Goal: Information Seeking & Learning: Understand process/instructions

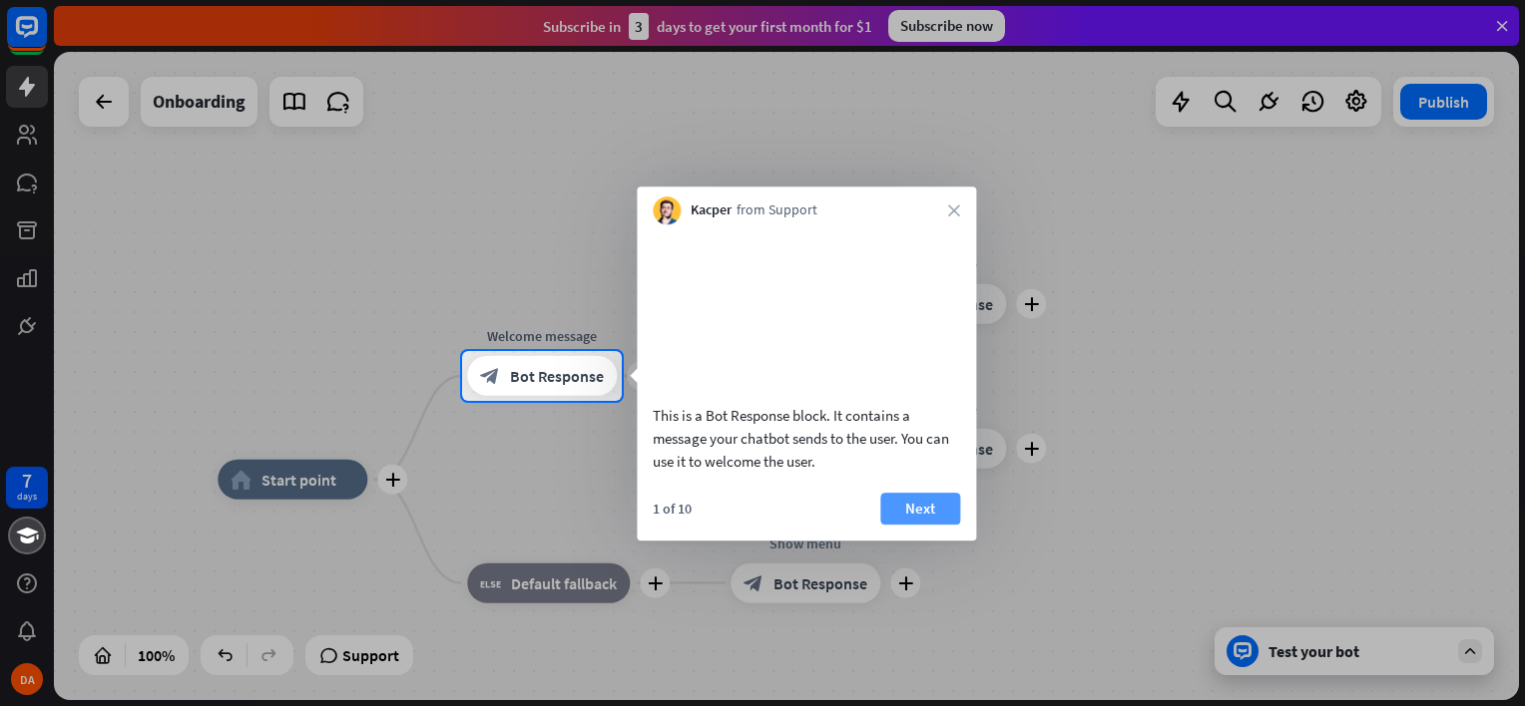
click at [954, 525] on button "Next" at bounding box center [920, 509] width 80 height 32
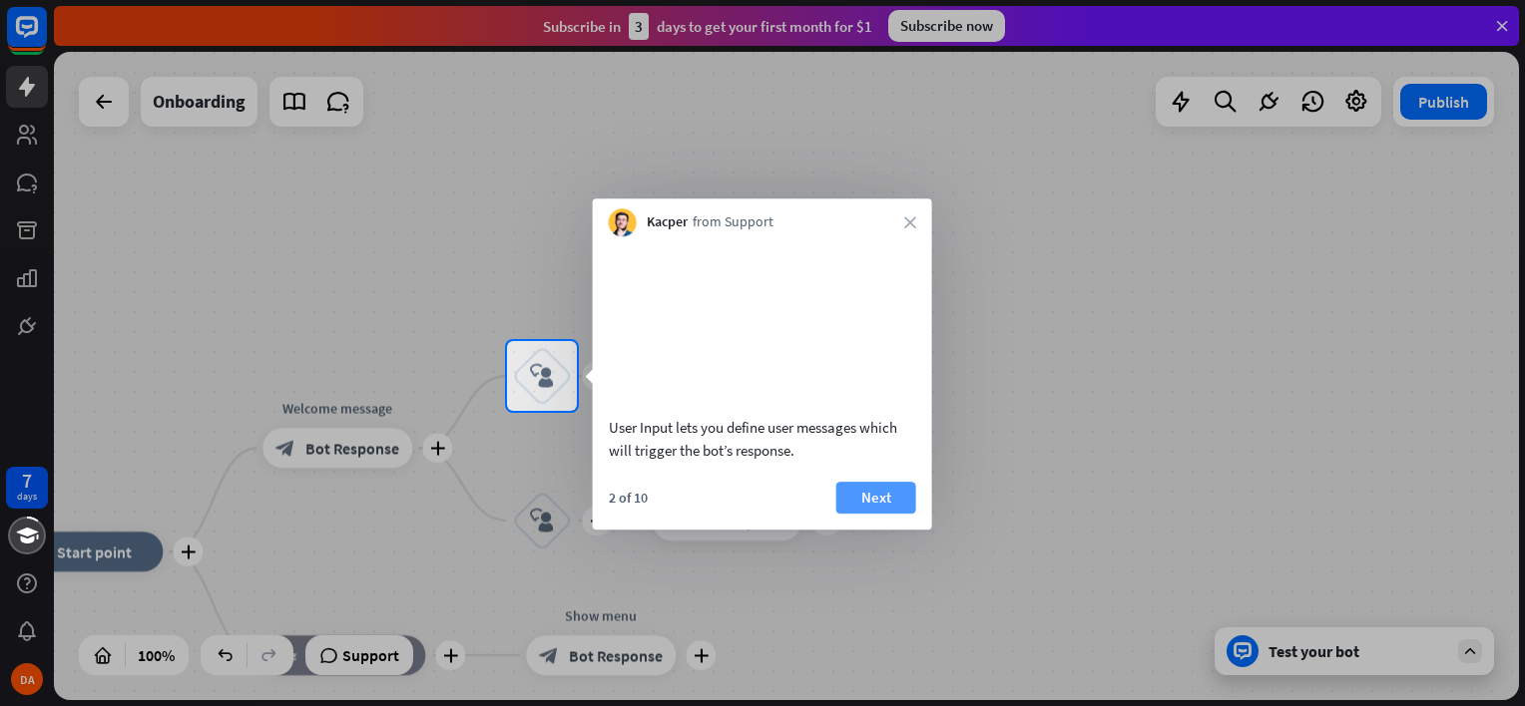
click at [882, 514] on button "Next" at bounding box center [876, 498] width 80 height 32
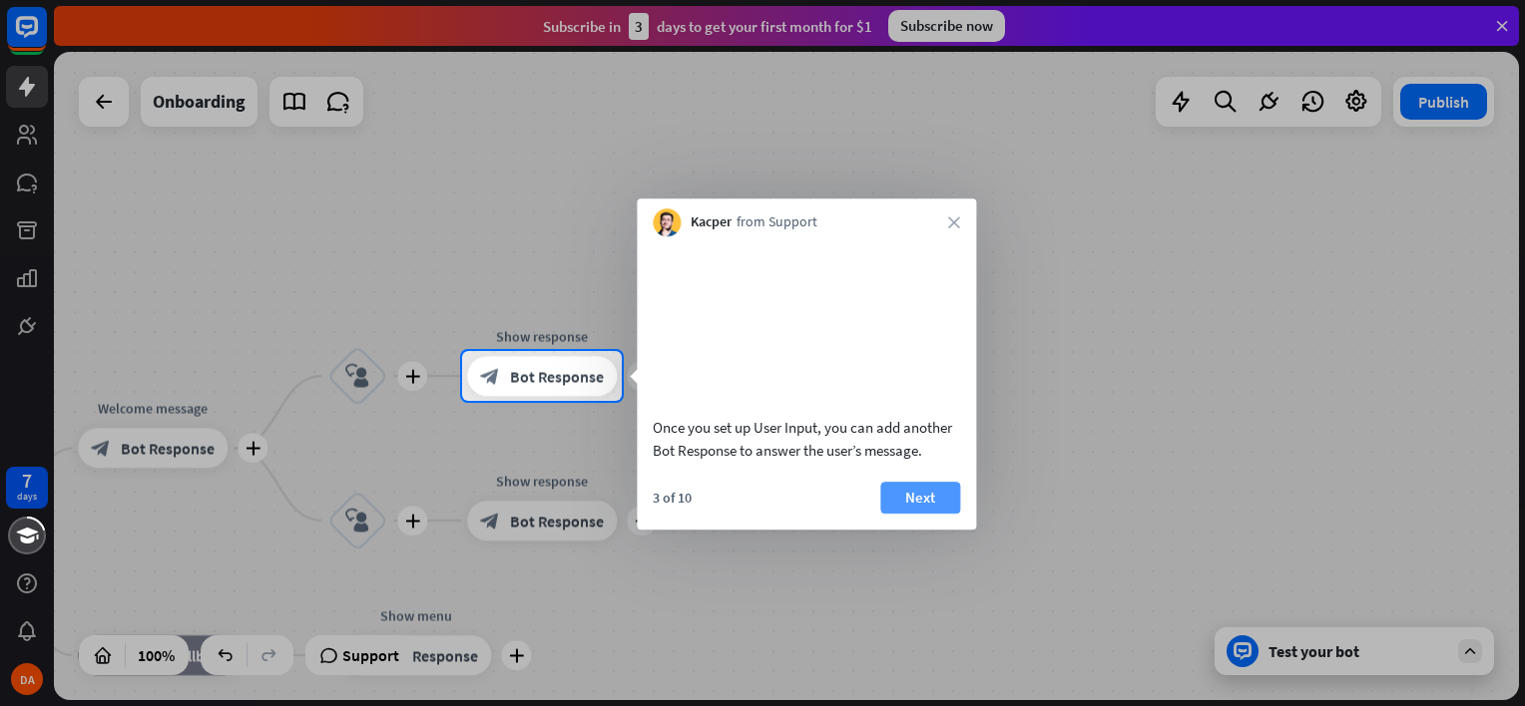
click at [926, 514] on button "Next" at bounding box center [920, 498] width 80 height 32
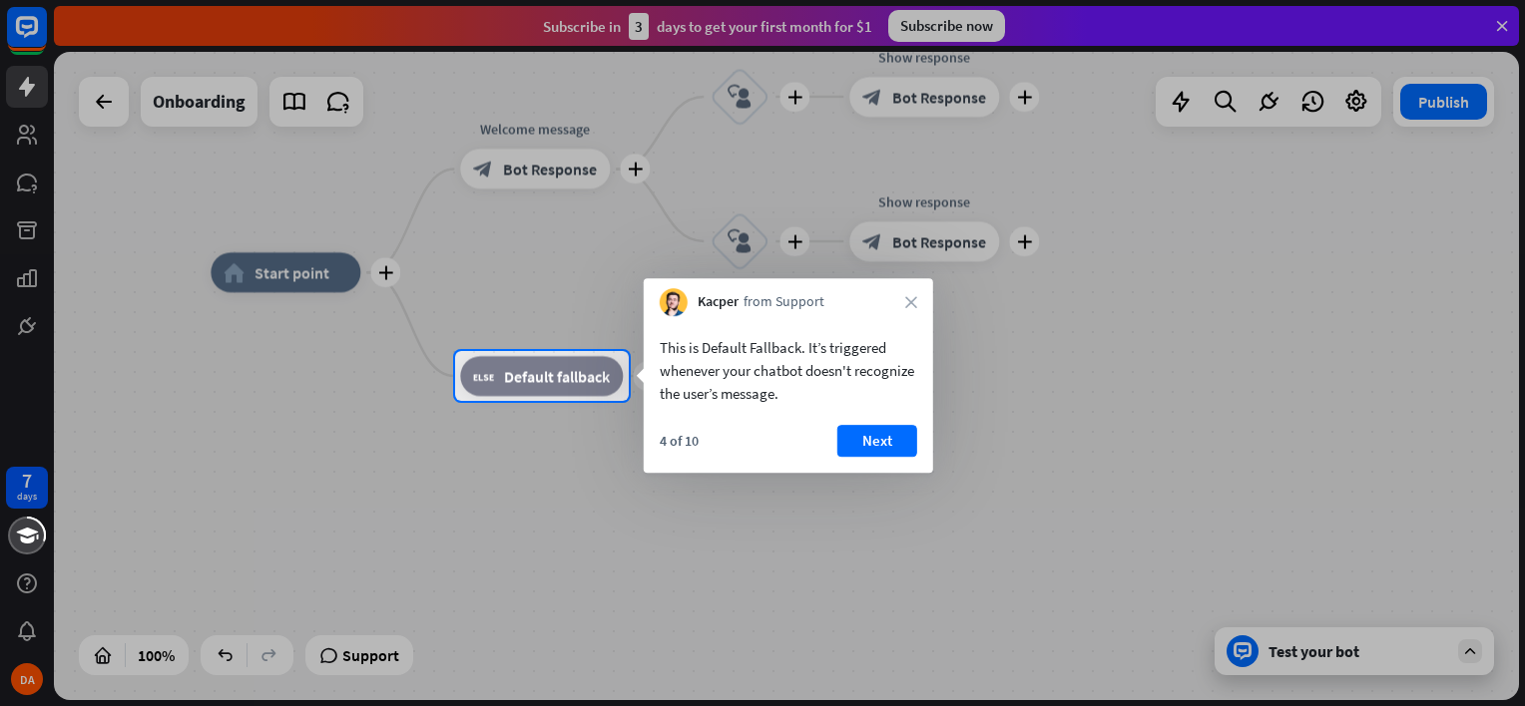
click at [851, 435] on button "Next" at bounding box center [877, 441] width 80 height 32
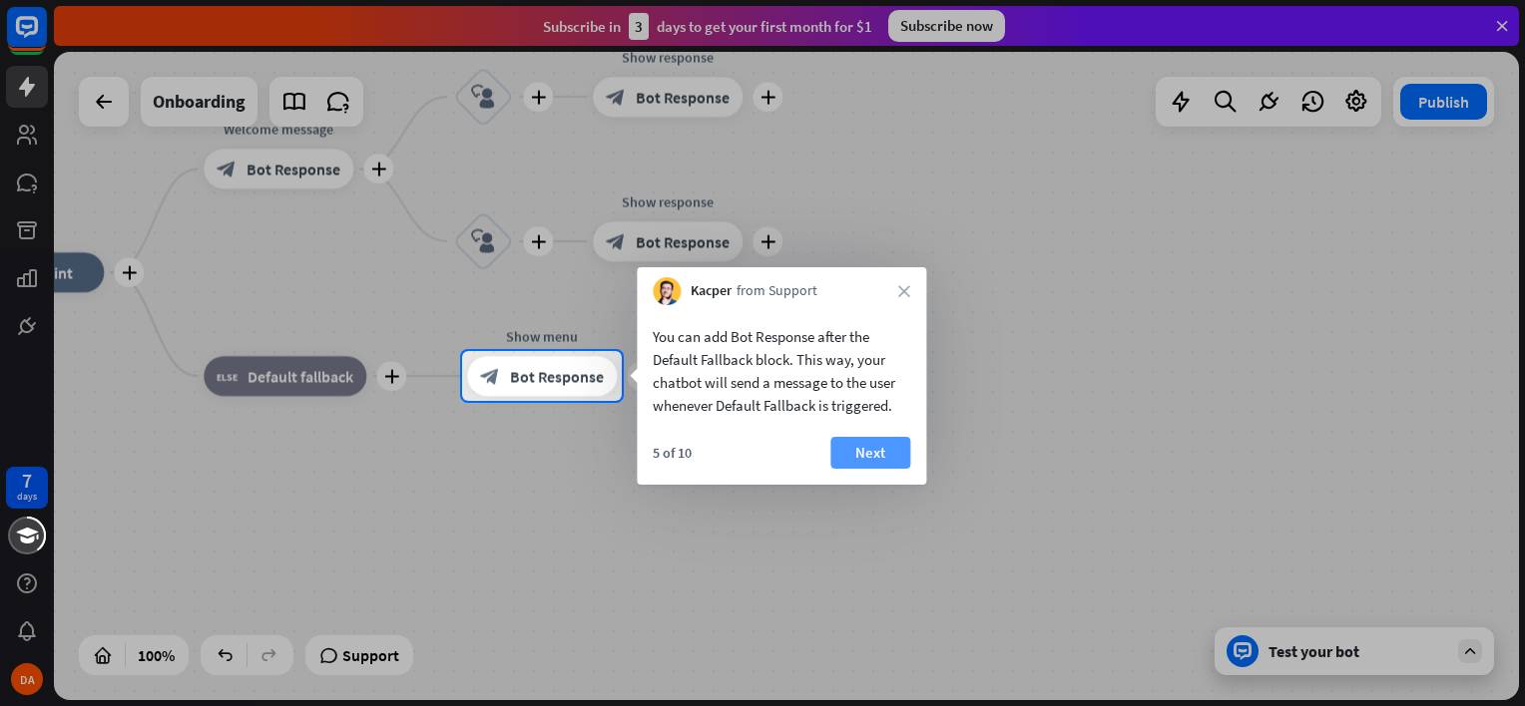
click at [863, 451] on button "Next" at bounding box center [870, 453] width 80 height 32
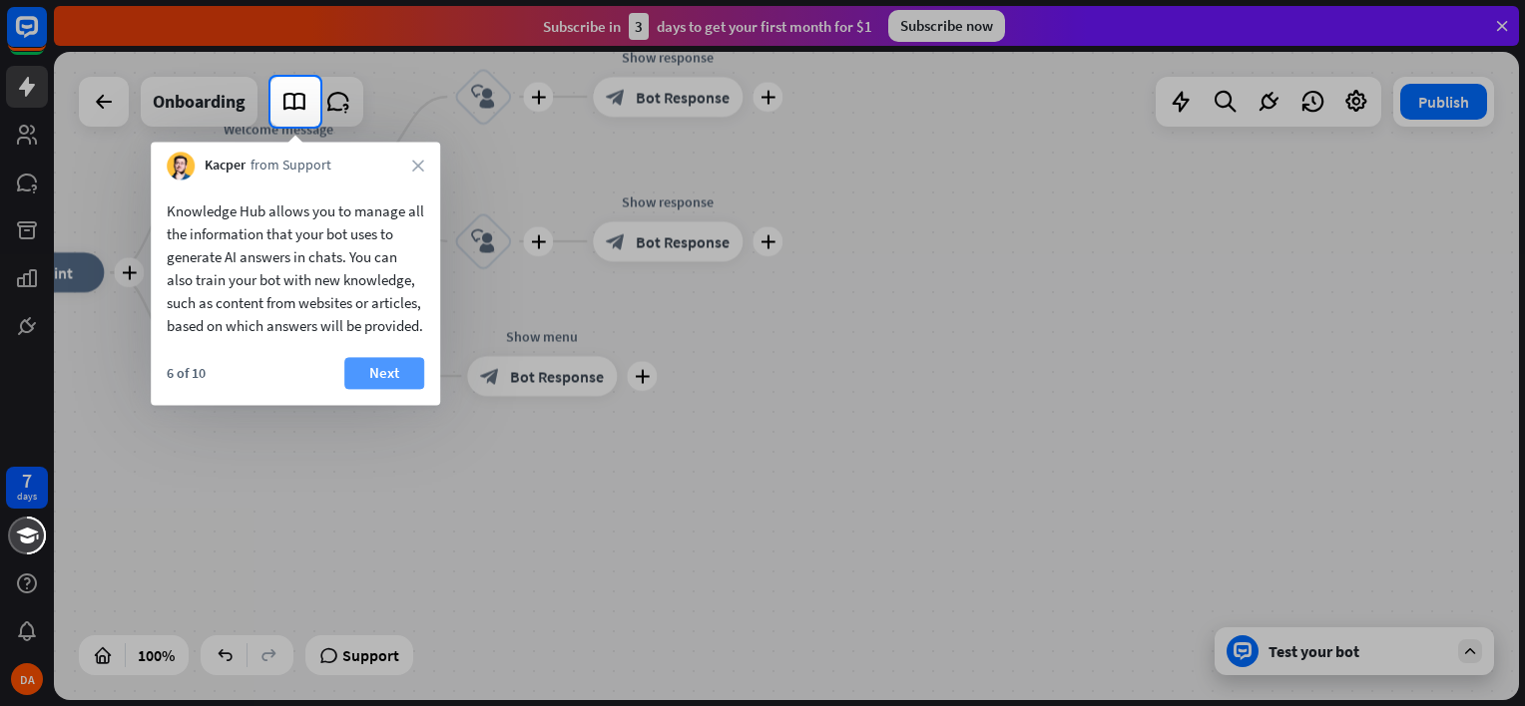
click at [370, 389] on button "Next" at bounding box center [384, 373] width 80 height 32
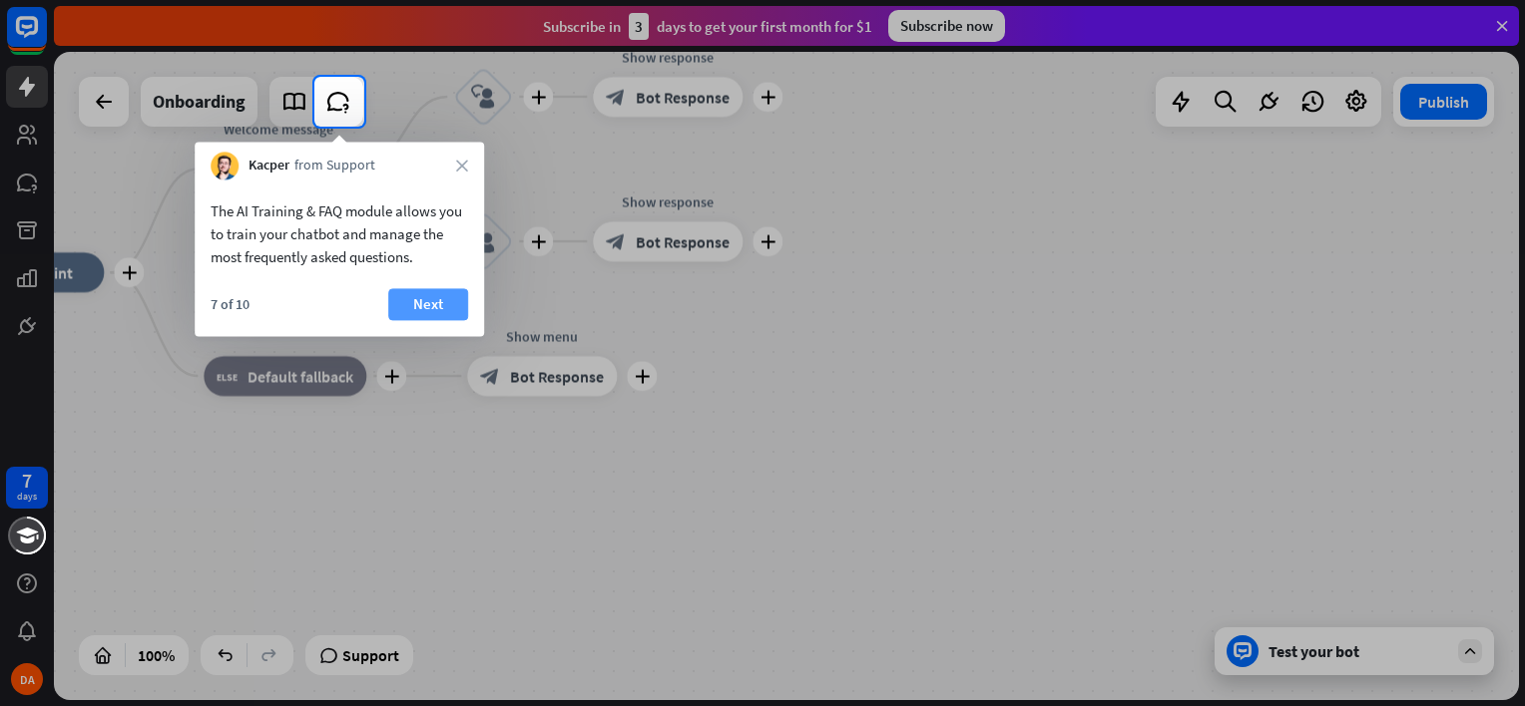
click at [415, 301] on button "Next" at bounding box center [428, 304] width 80 height 32
